Goal: Transaction & Acquisition: Download file/media

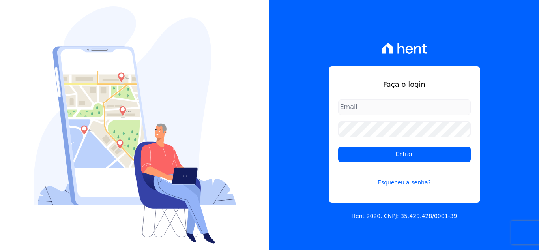
click at [362, 105] on input "email" at bounding box center [404, 107] width 133 height 16
type input "kelly.silva@construtoramgtec.com.br"
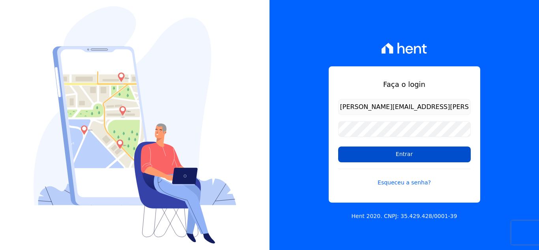
click at [395, 155] on input "Entrar" at bounding box center [404, 154] width 133 height 16
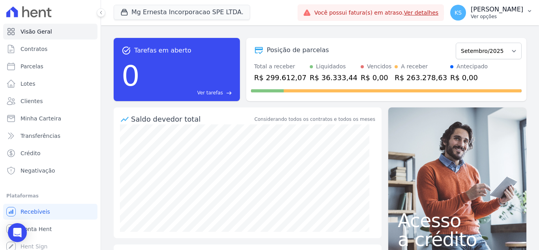
click at [500, 17] on p "Ver opções" at bounding box center [497, 16] width 52 height 6
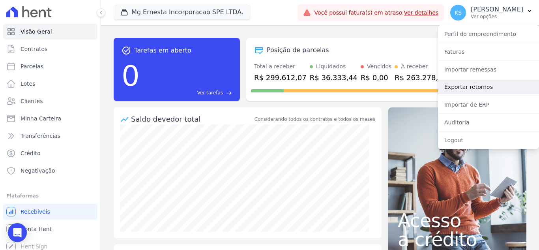
click at [469, 83] on link "Exportar retornos" at bounding box center [488, 87] width 101 height 14
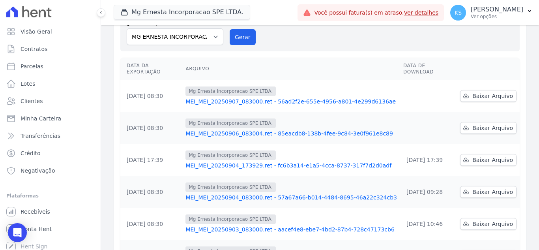
scroll to position [79, 0]
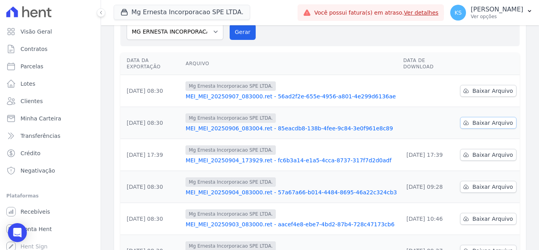
click at [473, 119] on span "Baixar Arquivo" at bounding box center [492, 123] width 41 height 8
click at [367, 57] on th "Arquivo" at bounding box center [291, 63] width 218 height 22
click at [482, 87] on span "Baixar Arquivo" at bounding box center [492, 91] width 41 height 8
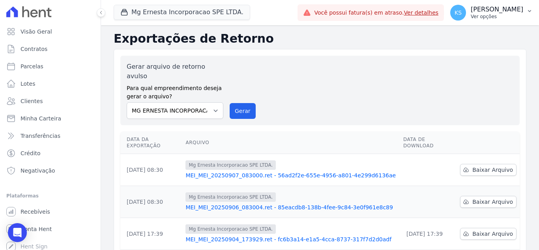
click at [501, 17] on p "Ver opções" at bounding box center [497, 16] width 52 height 6
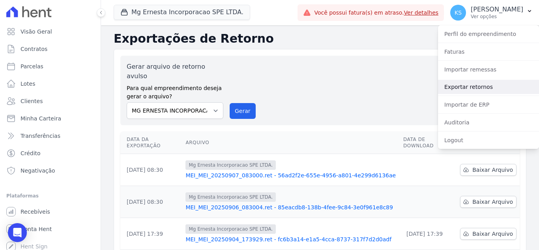
click at [477, 82] on link "Exportar retornos" at bounding box center [488, 87] width 101 height 14
